Goal: Task Accomplishment & Management: Complete application form

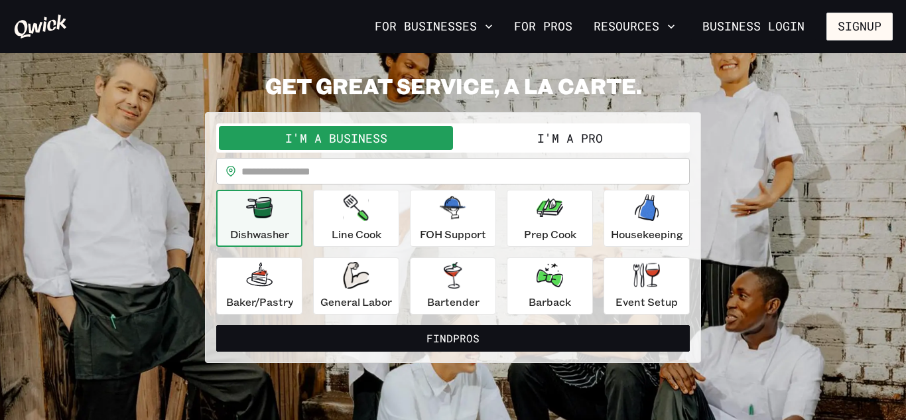
scroll to position [34, 0]
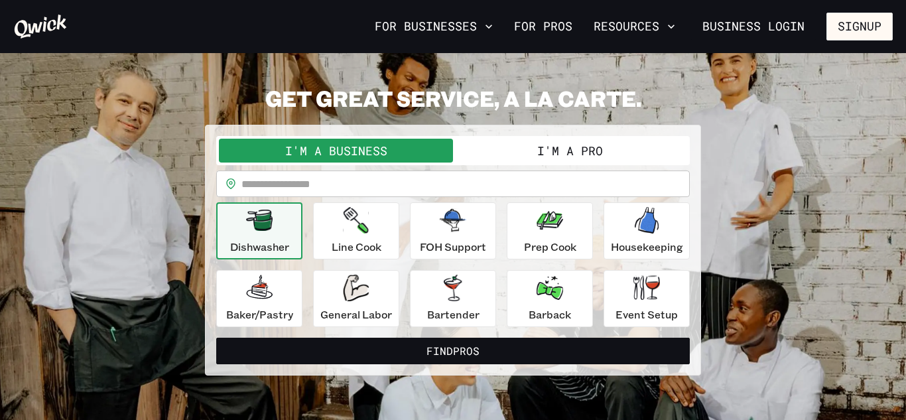
click at [519, 140] on button "I'm a Pro" at bounding box center [570, 151] width 234 height 24
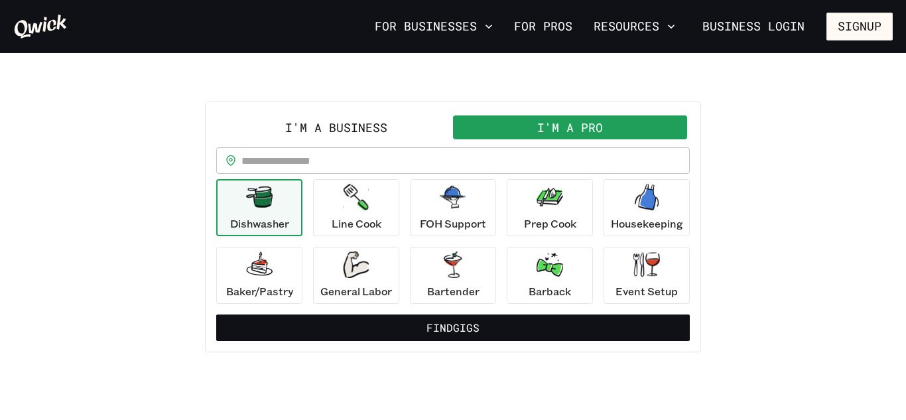
scroll to position [58, 0]
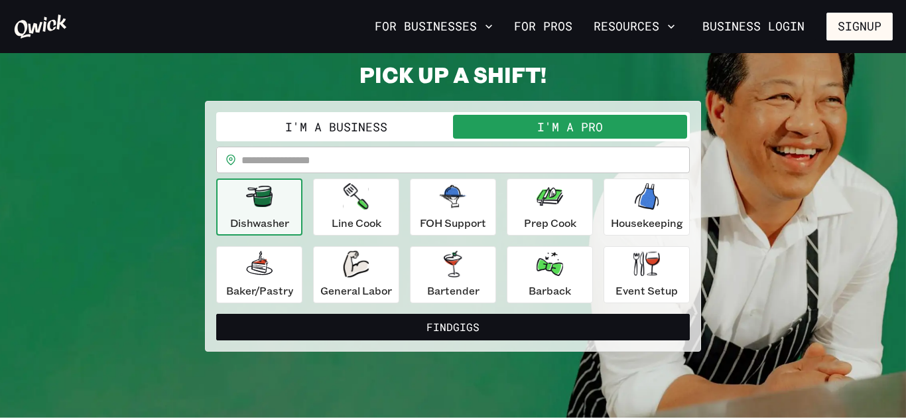
click at [234, 153] on div "​ ​" at bounding box center [453, 160] width 474 height 27
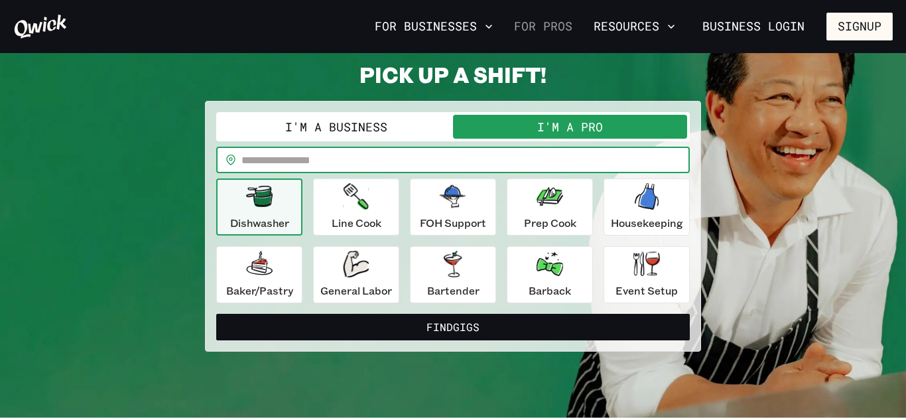
click at [544, 25] on link "For Pros" at bounding box center [543, 26] width 69 height 23
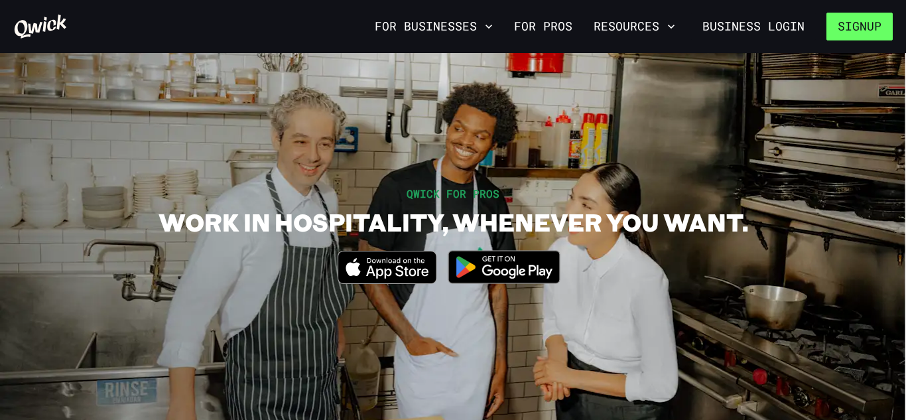
click at [858, 32] on button "Signup" at bounding box center [859, 27] width 66 height 28
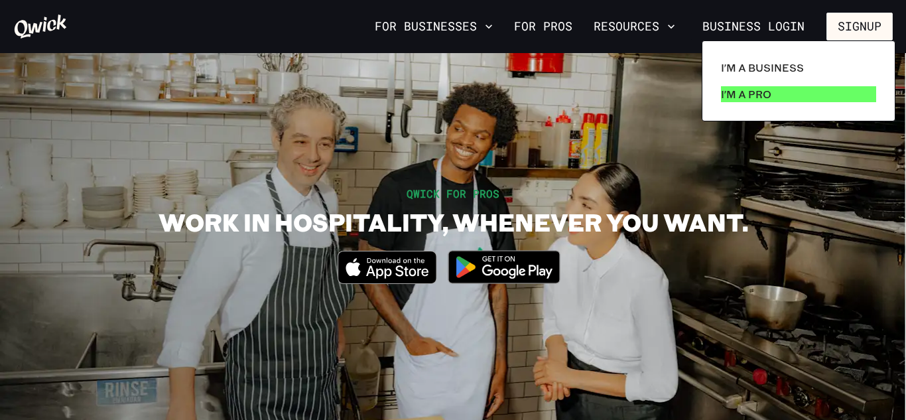
click at [736, 103] on link "I'm a Pro" at bounding box center [799, 94] width 166 height 27
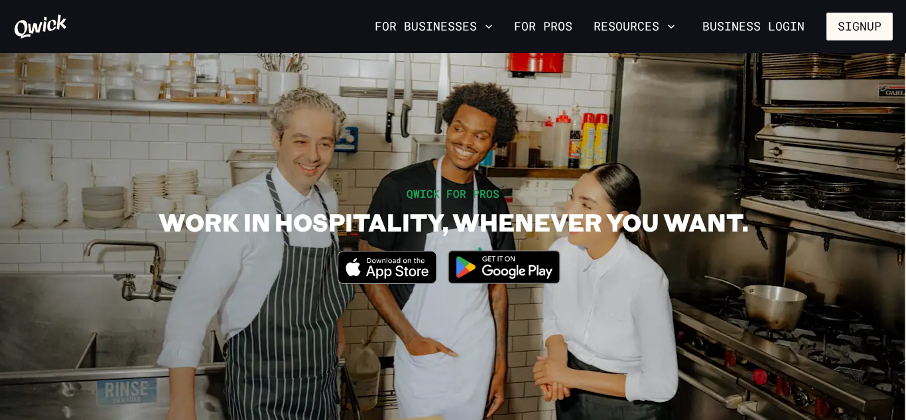
click at [525, 269] on img at bounding box center [504, 267] width 129 height 50
